Goal: Use online tool/utility

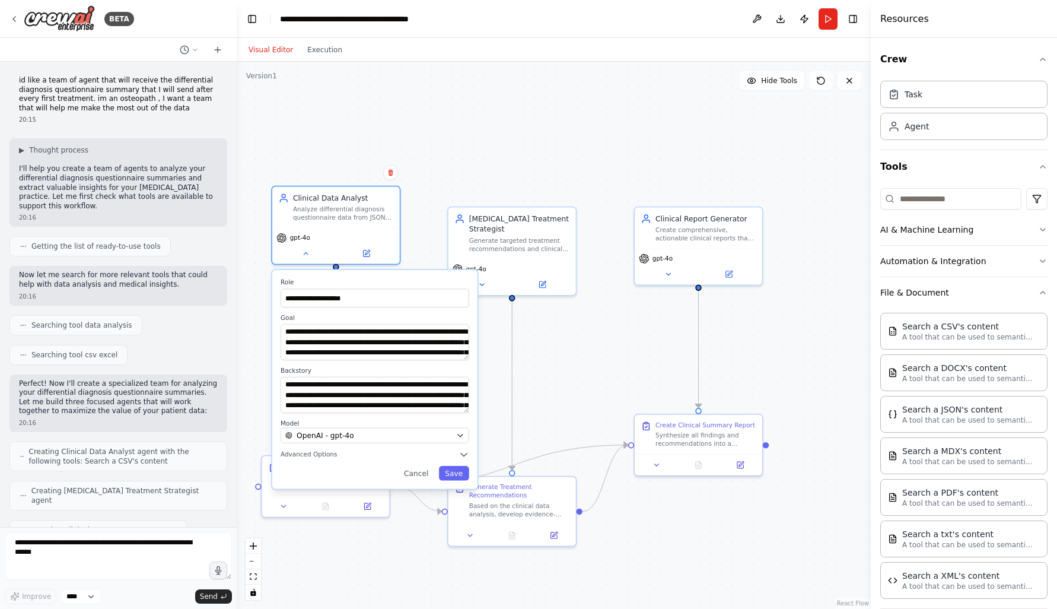
scroll to position [1713, 0]
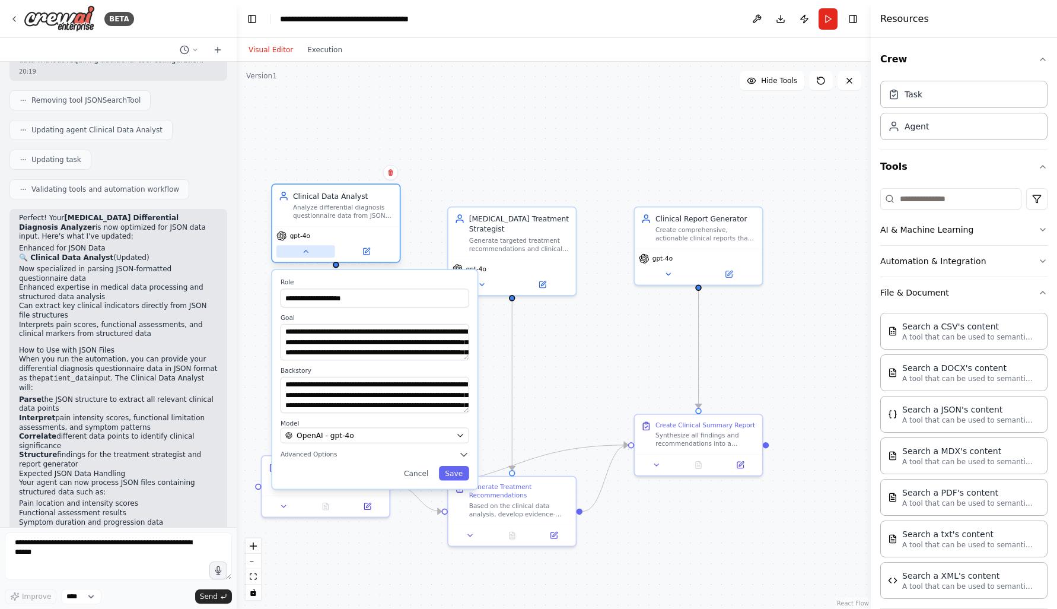
click at [321, 251] on button at bounding box center [305, 251] width 59 height 12
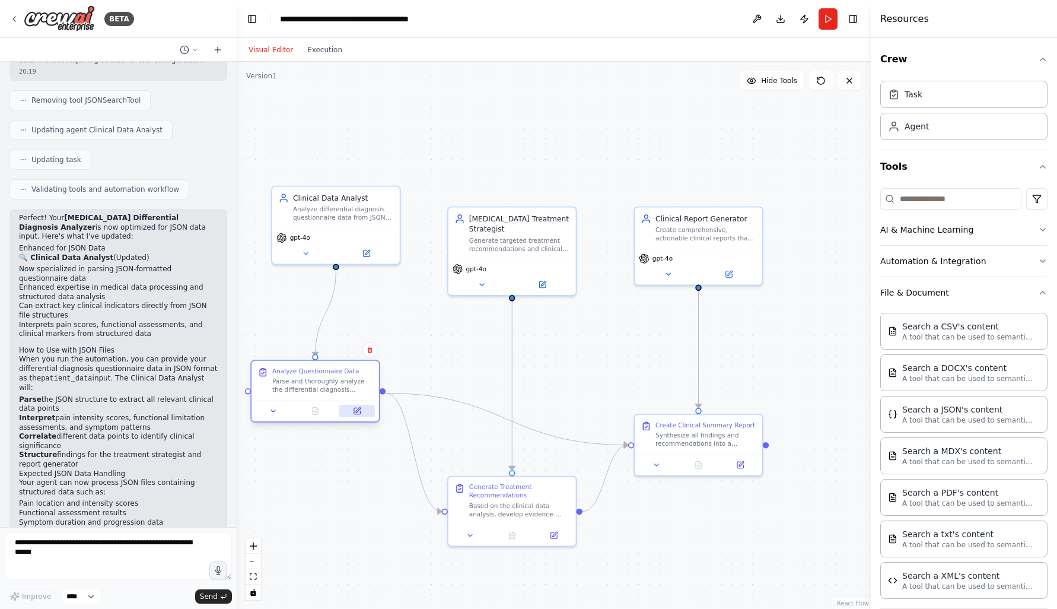
drag, startPoint x: 357, startPoint y: 502, endPoint x: 347, endPoint y: 411, distance: 91.9
click at [347, 411] on button at bounding box center [357, 411] width 36 height 12
drag, startPoint x: 661, startPoint y: 431, endPoint x: 691, endPoint y: 369, distance: 69.0
click at [691, 369] on div "Synthesize all findings and recommendations into a comprehensive clinical summa…" at bounding box center [736, 375] width 100 height 17
drag, startPoint x: 531, startPoint y: 491, endPoint x: 530, endPoint y: 467, distance: 24.3
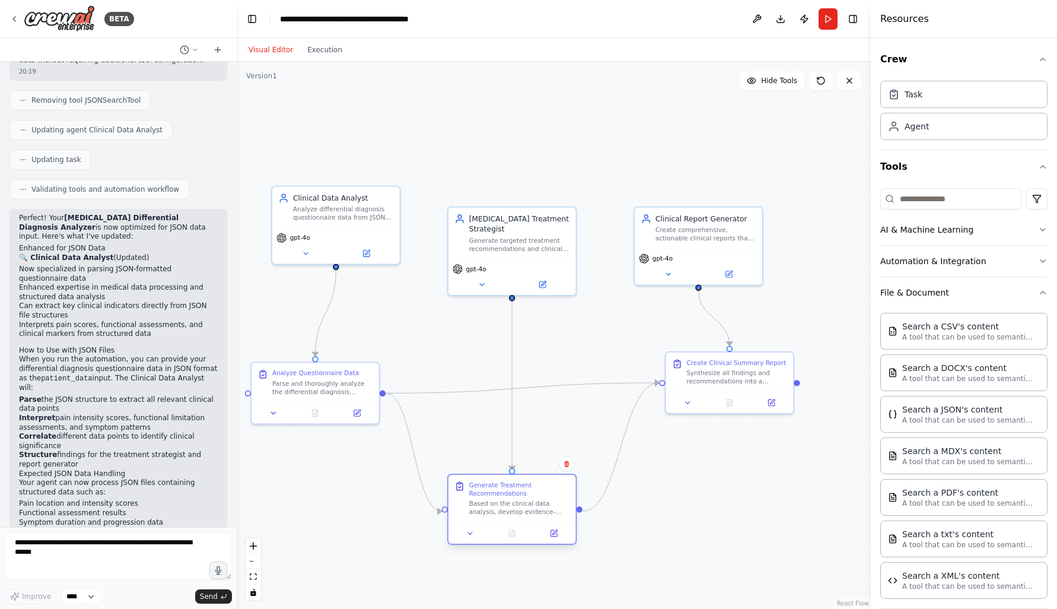
click at [530, 481] on div "Generate Treatment Recommendations" at bounding box center [519, 489] width 100 height 17
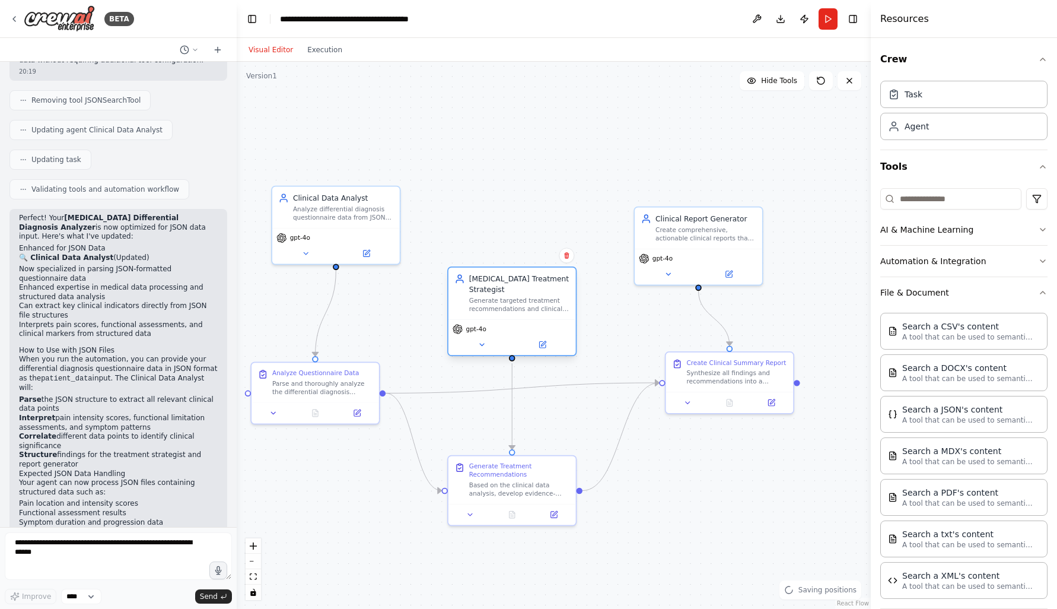
drag, startPoint x: 516, startPoint y: 282, endPoint x: 516, endPoint y: 323, distance: 41.5
click at [516, 323] on div "gpt-4o" at bounding box center [513, 337] width 128 height 36
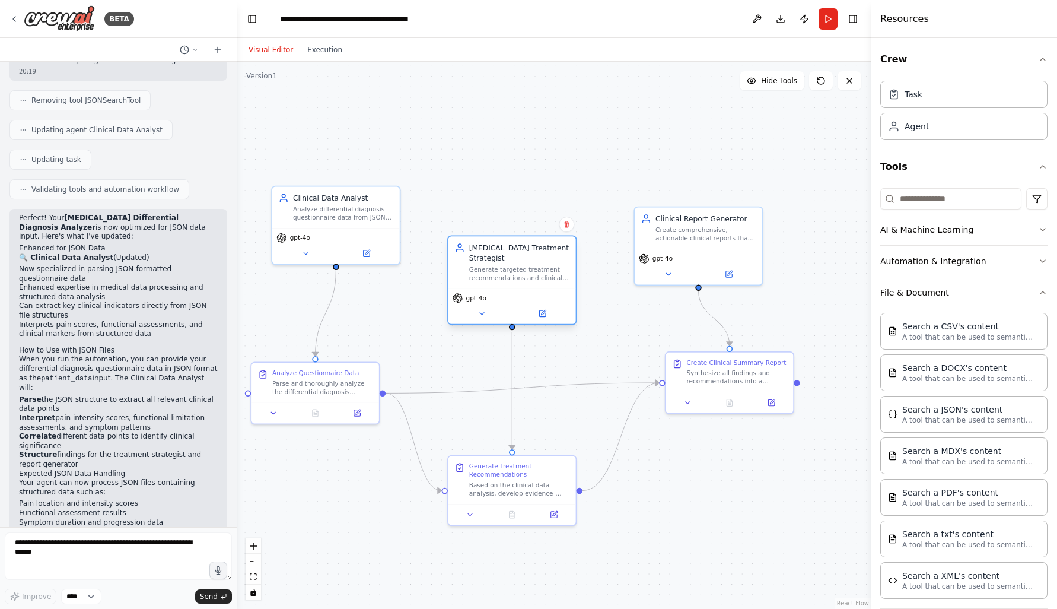
drag, startPoint x: 516, startPoint y: 323, endPoint x: 517, endPoint y: 287, distance: 36.2
click at [517, 287] on div "[MEDICAL_DATA] Treatment Strategist Generate targeted treatment recommendations…" at bounding box center [511, 281] width 129 height 90
click at [465, 156] on div ".deletable-edge-delete-btn { width: 20px; height: 20px; border: 0px solid #ffff…" at bounding box center [554, 335] width 634 height 547
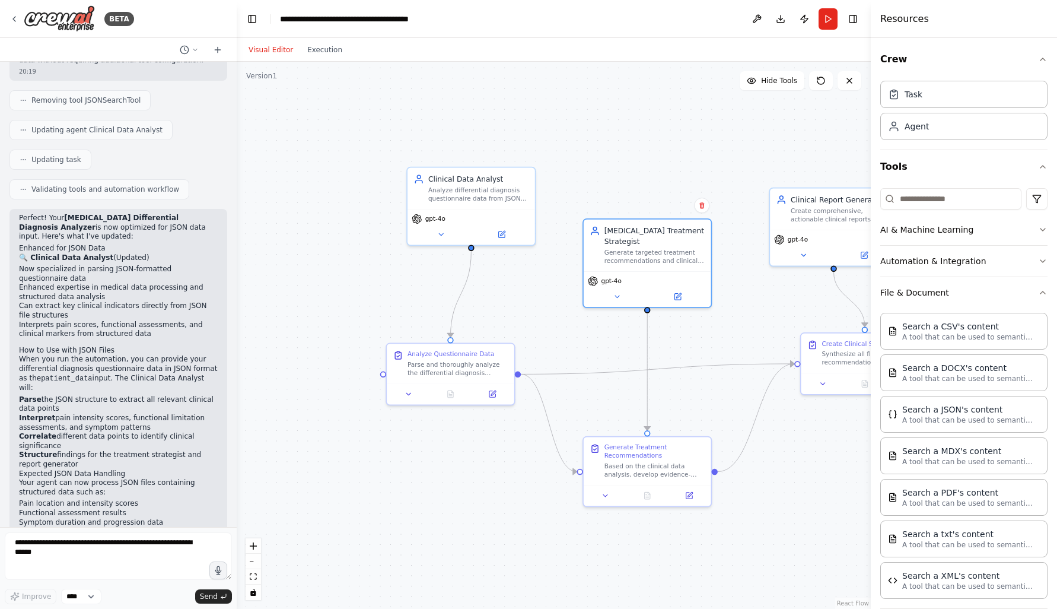
drag, startPoint x: 447, startPoint y: 125, endPoint x: 577, endPoint y: 109, distance: 131.5
click at [579, 109] on div ".deletable-edge-delete-btn { width: 20px; height: 20px; border: 0px solid #ffff…" at bounding box center [554, 335] width 634 height 547
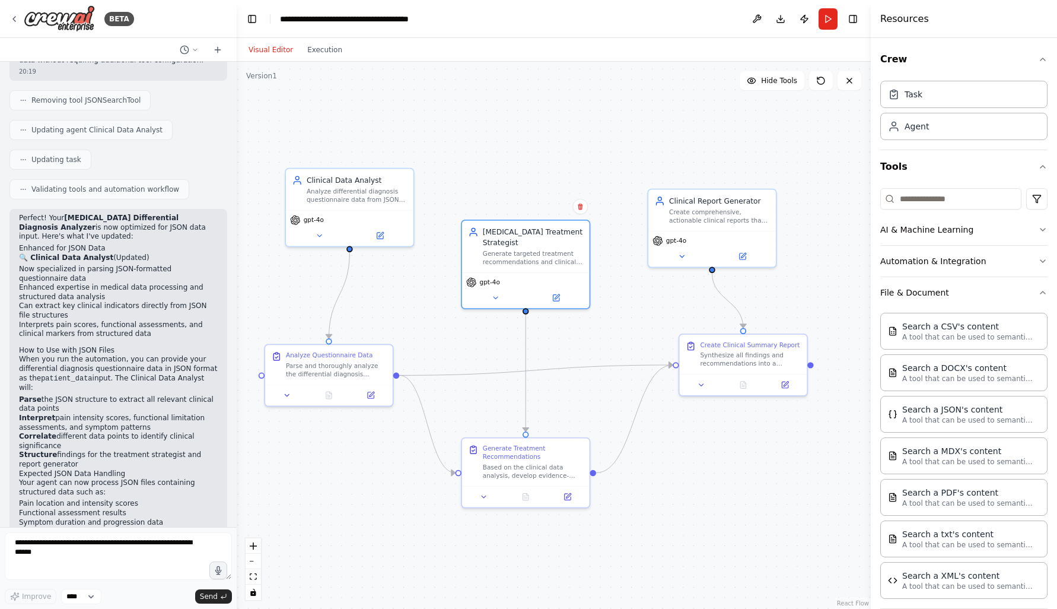
drag, startPoint x: 577, startPoint y: 109, endPoint x: 460, endPoint y: 110, distance: 117.5
click at [460, 109] on div ".deletable-edge-delete-btn { width: 20px; height: 20px; border: 0px solid #ffff…" at bounding box center [554, 335] width 634 height 547
